Goal: Transaction & Acquisition: Download file/media

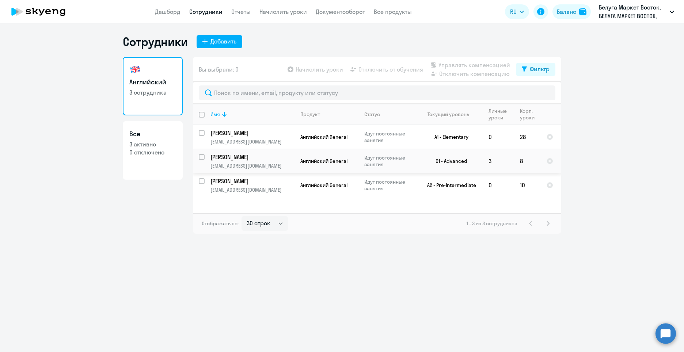
select select "30"
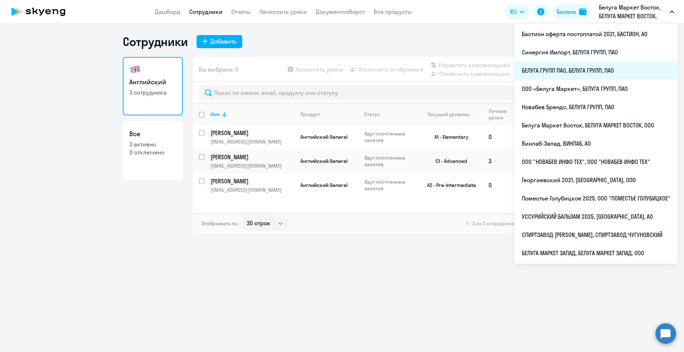
click at [580, 72] on li "БЕЛУГА ГРУПП ПАО, БЕЛУГА ГРУПП, ПАО" at bounding box center [595, 70] width 163 height 18
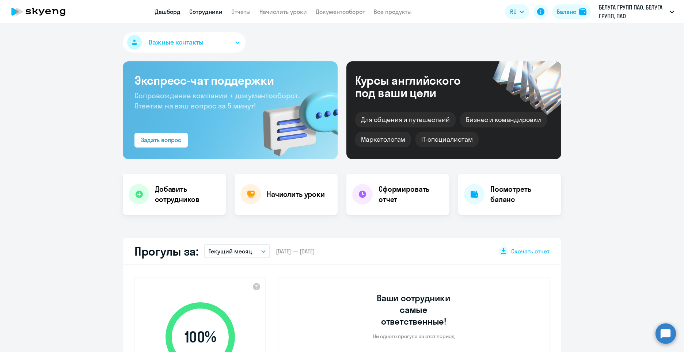
click at [197, 9] on link "Сотрудники" at bounding box center [205, 11] width 33 height 7
select select "30"
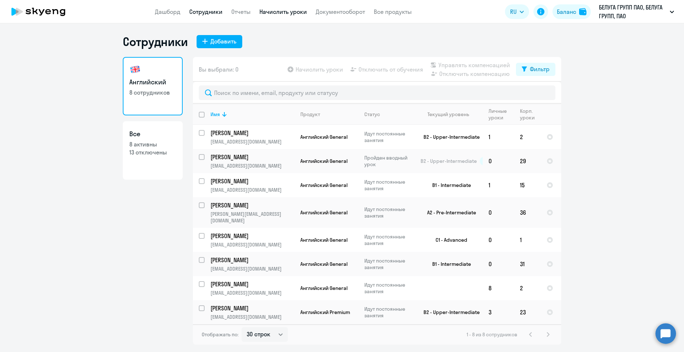
click at [275, 14] on link "Начислить уроки" at bounding box center [282, 11] width 47 height 7
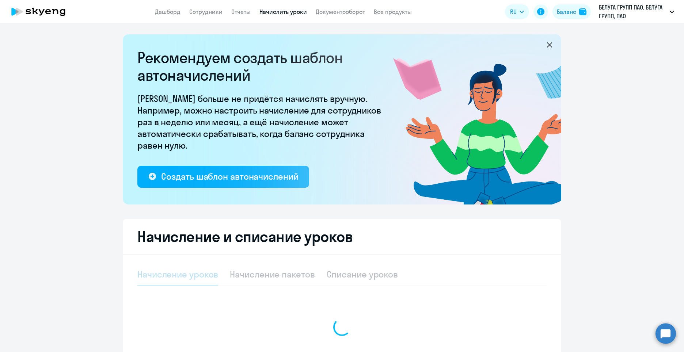
select select "10"
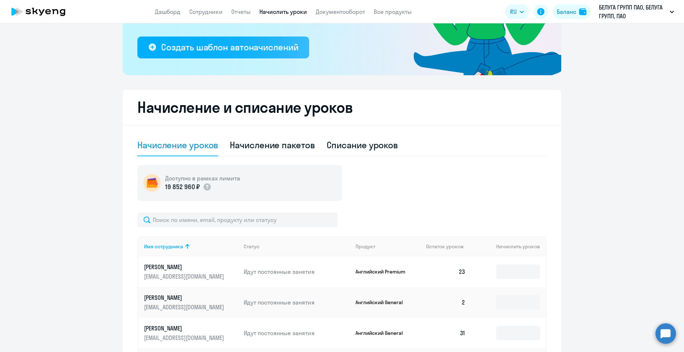
scroll to position [146, 0]
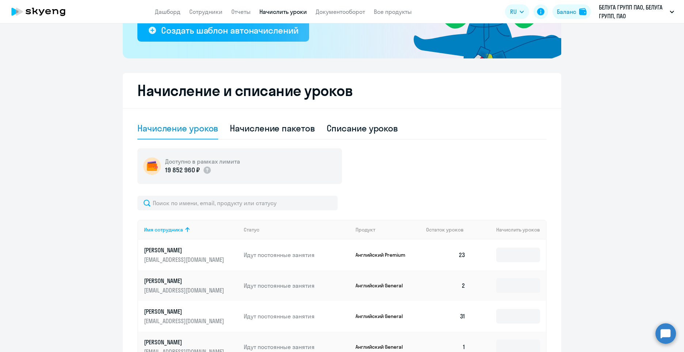
click at [201, 16] on app-menu-item-link "Сотрудники" at bounding box center [205, 11] width 33 height 9
click at [208, 14] on link "Сотрудники" at bounding box center [205, 11] width 33 height 7
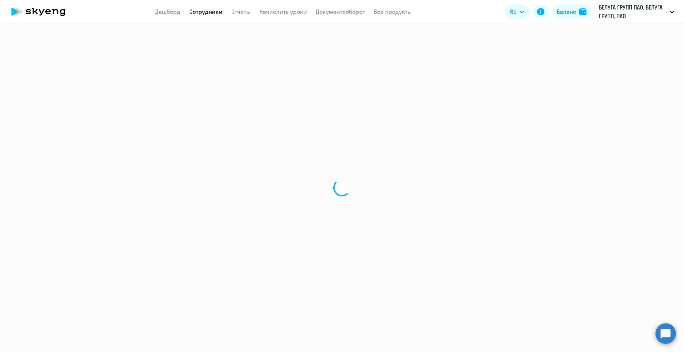
select select "30"
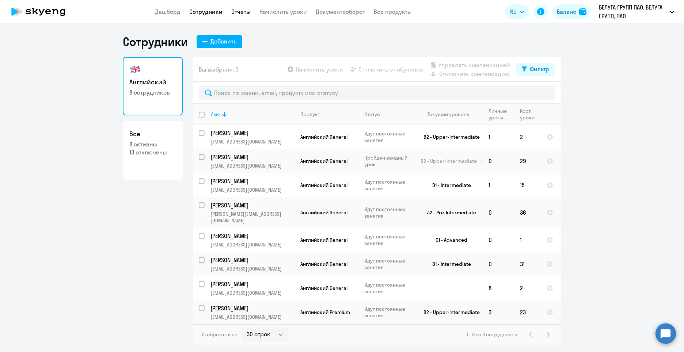
click at [232, 11] on link "Отчеты" at bounding box center [240, 11] width 19 height 7
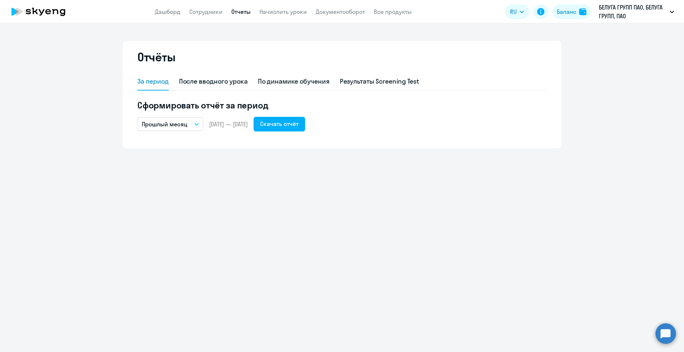
click at [185, 125] on p "Прошлый месяц" at bounding box center [165, 124] width 46 height 9
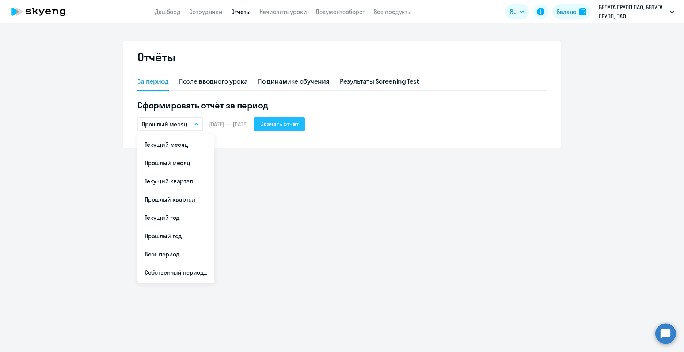
click at [298, 123] on div "Скачать отчёт" at bounding box center [279, 123] width 38 height 9
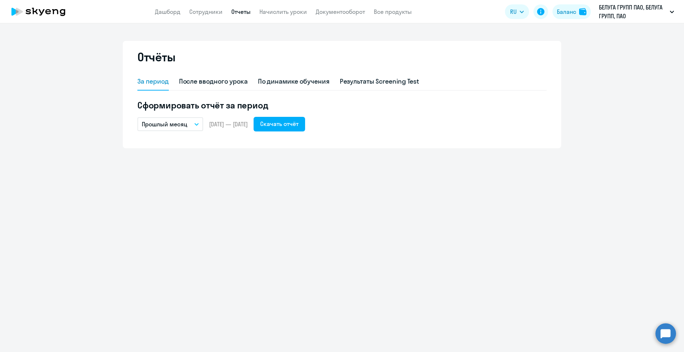
click at [191, 128] on button "Прошлый месяц" at bounding box center [170, 124] width 66 height 14
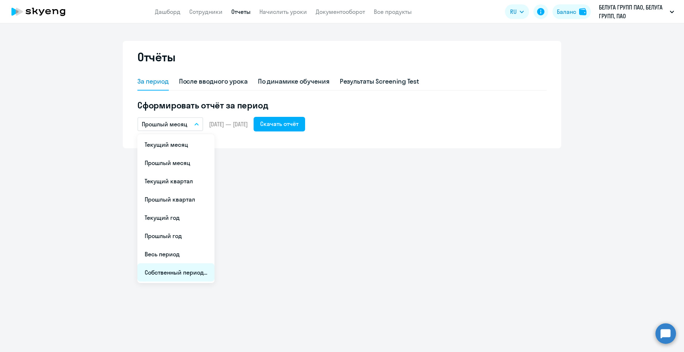
click at [177, 265] on li "Собственный период..." at bounding box center [175, 272] width 77 height 18
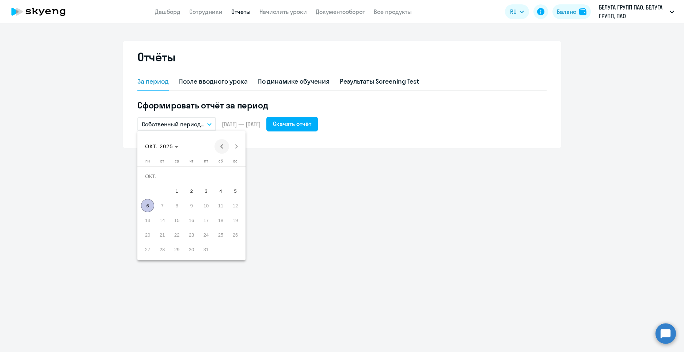
click at [223, 146] on span "Previous month" at bounding box center [221, 146] width 15 height 15
click at [209, 172] on span "1" at bounding box center [205, 176] width 13 height 13
click at [238, 235] on span "31" at bounding box center [235, 234] width 13 height 13
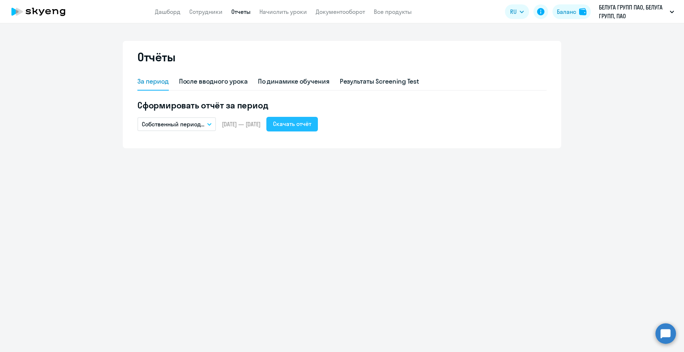
click at [311, 125] on div "Скачать отчёт" at bounding box center [292, 123] width 38 height 9
click at [201, 5] on app-header "Дашборд Сотрудники Отчеты Начислить уроки Документооборот Все продукты Дашборд …" at bounding box center [342, 11] width 684 height 23
click at [201, 8] on link "Сотрудники" at bounding box center [205, 11] width 33 height 7
select select "30"
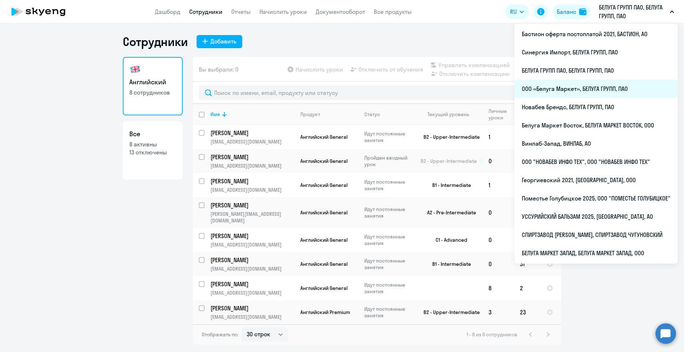
click at [588, 85] on li "ООО «Белуга Маркет», БЕЛУГА ГРУПП, ПАО" at bounding box center [595, 89] width 163 height 18
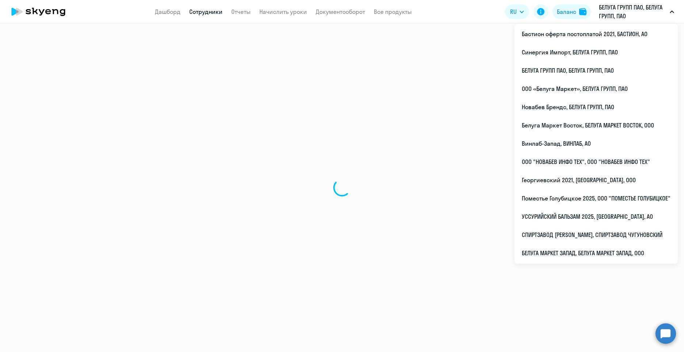
click at [604, 16] on p "БЕЛУГА ГРУПП ПАО, БЕЛУГА ГРУПП, ПАО" at bounding box center [633, 12] width 68 height 18
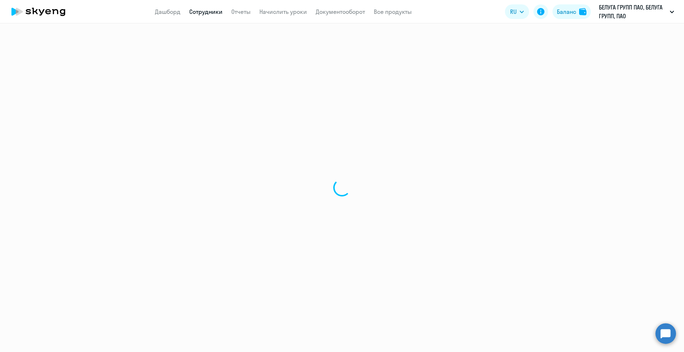
click at [604, 16] on p "БЕЛУГА ГРУПП ПАО, БЕЛУГА ГРУПП, ПАО" at bounding box center [633, 12] width 68 height 18
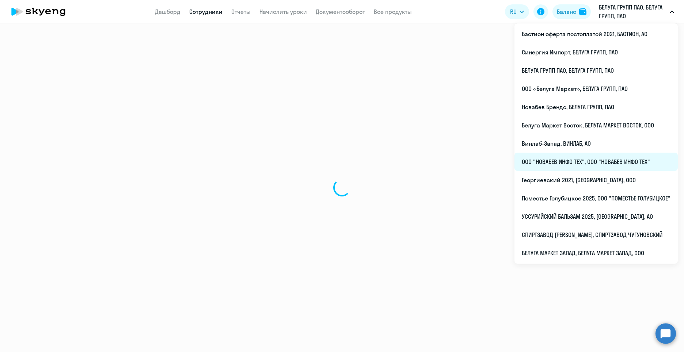
click at [568, 161] on li "ООО "НОВАБЕВ ИНФО ТЕХ", ООО "НОВАБЕВ ИНФО ТЕХ"" at bounding box center [595, 162] width 163 height 18
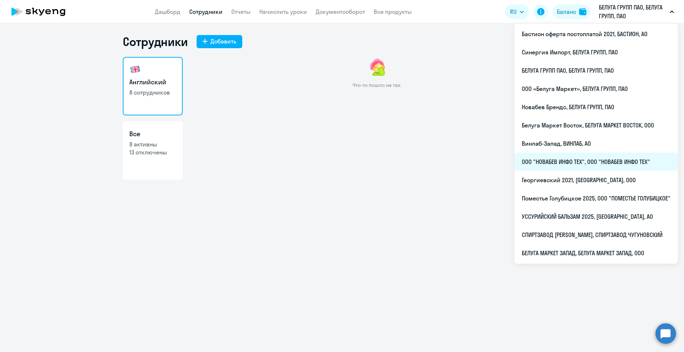
click at [539, 164] on li "ООО "НОВАБЕВ ИНФО ТЕХ", ООО "НОВАБЕВ ИНФО ТЕХ"" at bounding box center [595, 162] width 163 height 18
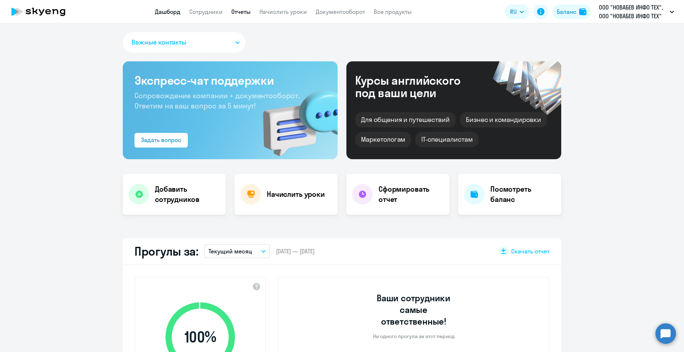
click at [237, 12] on link "Отчеты" at bounding box center [240, 11] width 19 height 7
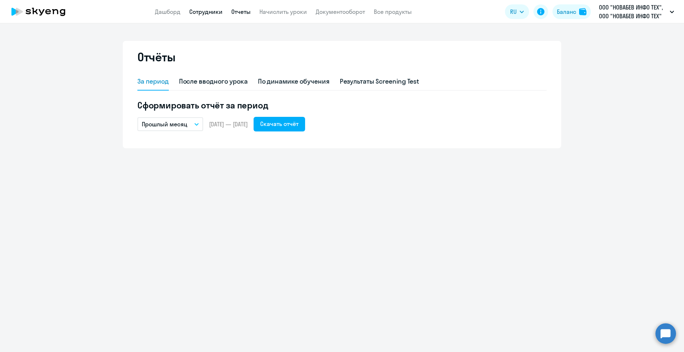
click at [203, 11] on link "Сотрудники" at bounding box center [205, 11] width 33 height 7
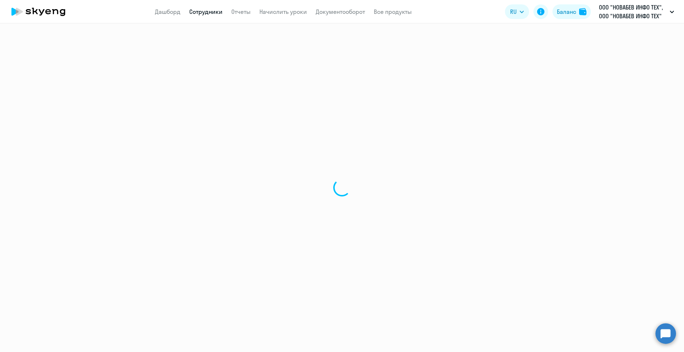
select select "30"
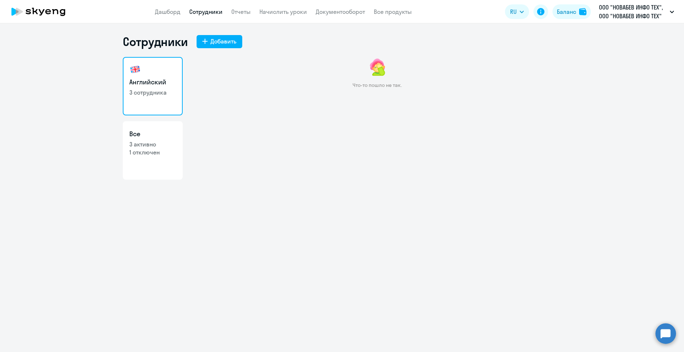
click at [145, 156] on p "1 отключен" at bounding box center [152, 152] width 47 height 8
select select "30"
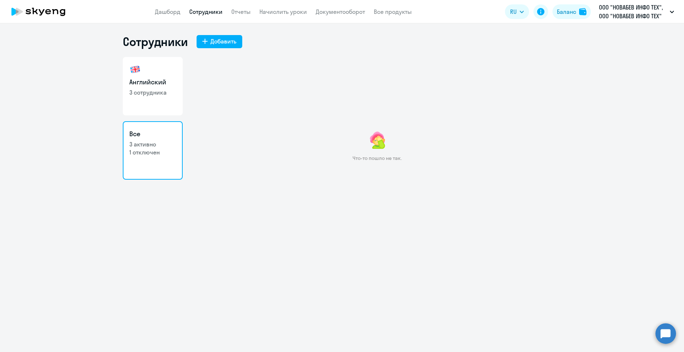
click at [146, 83] on h3 "Английский" at bounding box center [152, 81] width 47 height 9
select select "30"
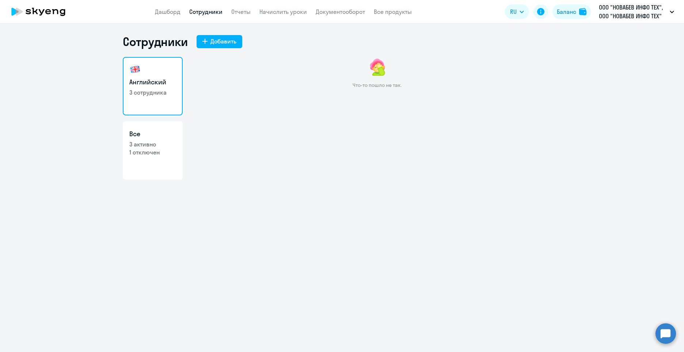
click at [246, 5] on app-header "Дашборд Сотрудники Отчеты Начислить уроки Документооборот Все продукты Дашборд …" at bounding box center [342, 11] width 684 height 23
click at [243, 9] on link "Отчеты" at bounding box center [240, 11] width 19 height 7
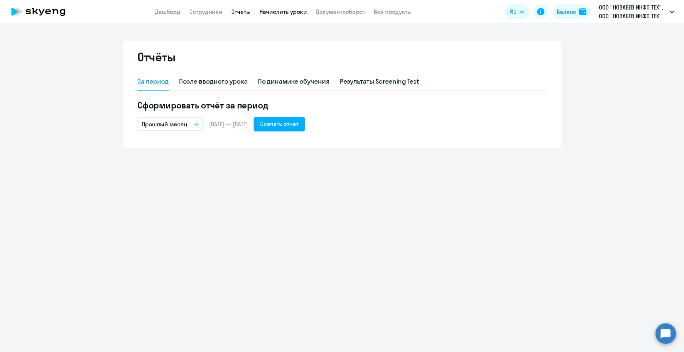
click at [287, 9] on link "Начислить уроки" at bounding box center [282, 11] width 47 height 7
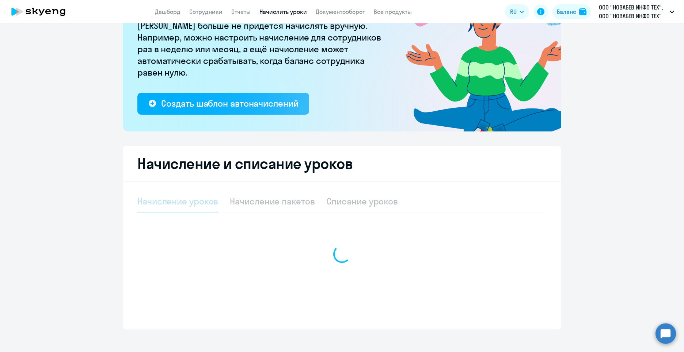
scroll to position [80, 0]
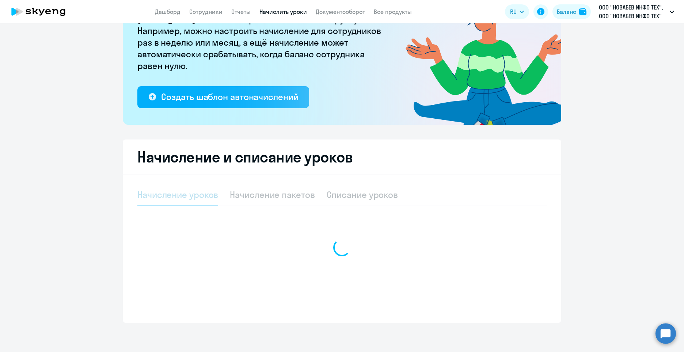
select select "10"
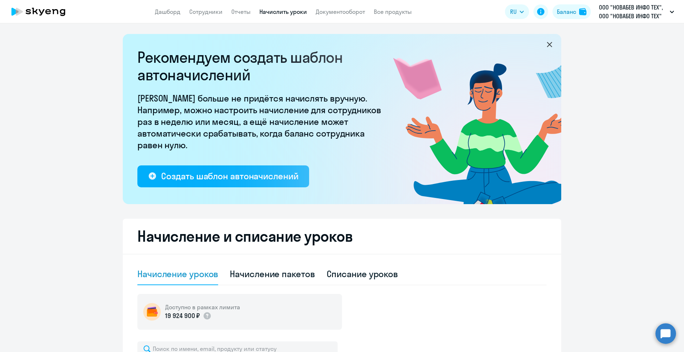
scroll to position [0, 0]
click at [278, 11] on link "Начислить уроки" at bounding box center [282, 11] width 47 height 7
click at [207, 9] on link "Сотрудники" at bounding box center [205, 11] width 33 height 7
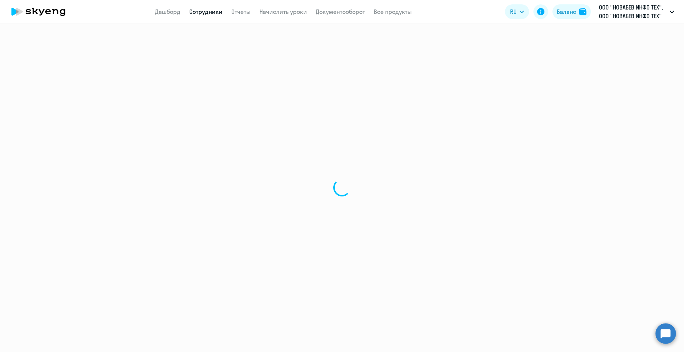
select select "30"
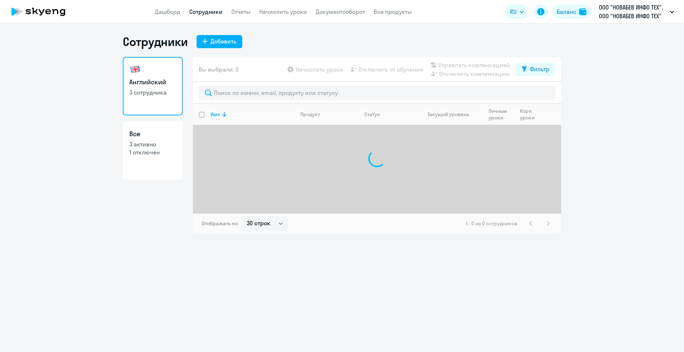
select select "30"
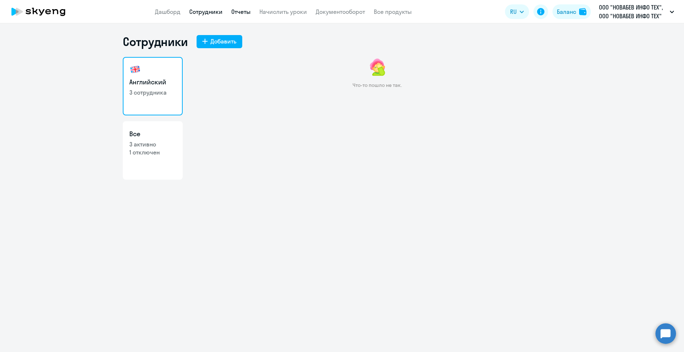
click at [247, 14] on link "Отчеты" at bounding box center [240, 11] width 19 height 7
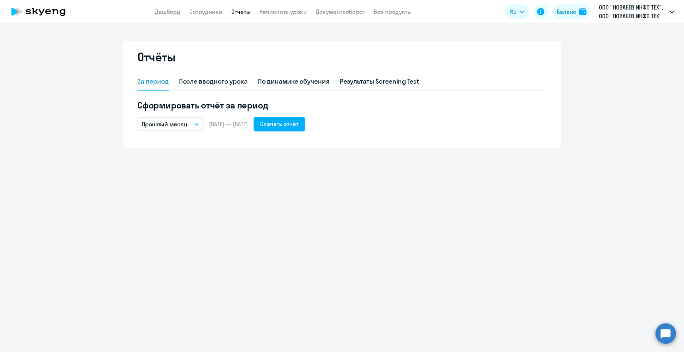
click at [192, 123] on button "Прошлый месяц" at bounding box center [170, 124] width 66 height 14
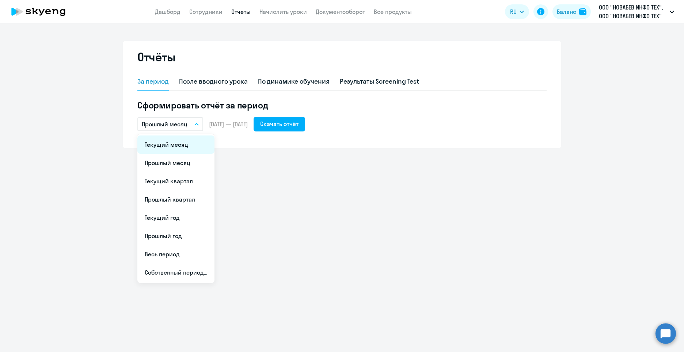
click at [187, 145] on li "Текущий месяц" at bounding box center [175, 145] width 77 height 18
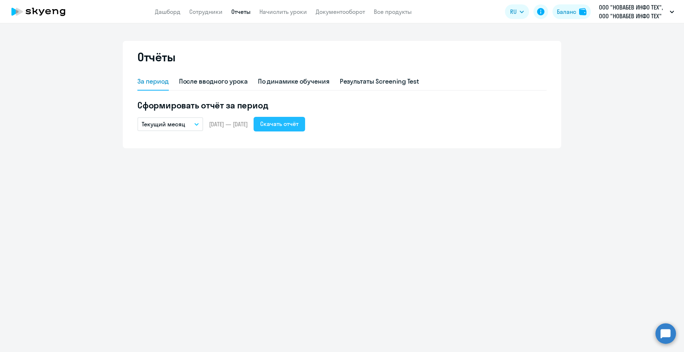
click at [305, 125] on button "Скачать отчёт" at bounding box center [280, 124] width 52 height 15
click at [202, 14] on link "Сотрудники" at bounding box center [205, 11] width 33 height 7
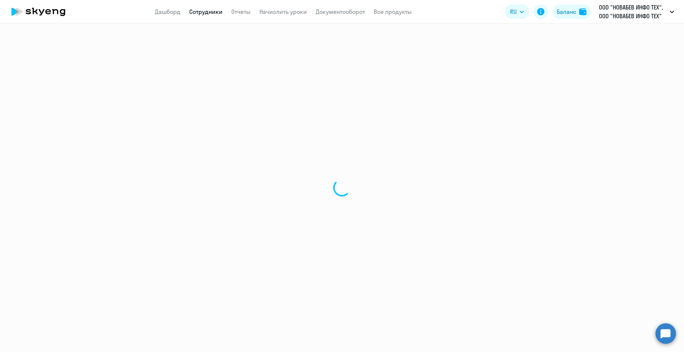
select select "30"
